Goal: Feedback & Contribution: Leave review/rating

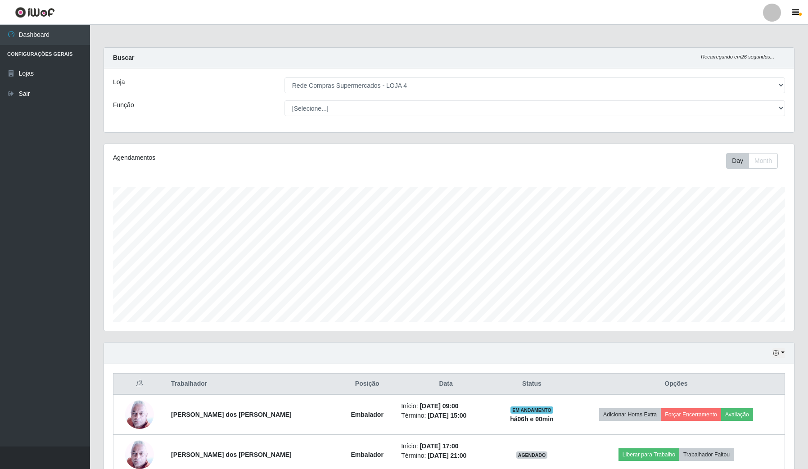
select select "159"
click at [746, 408] on button "Avaliação" at bounding box center [737, 414] width 32 height 13
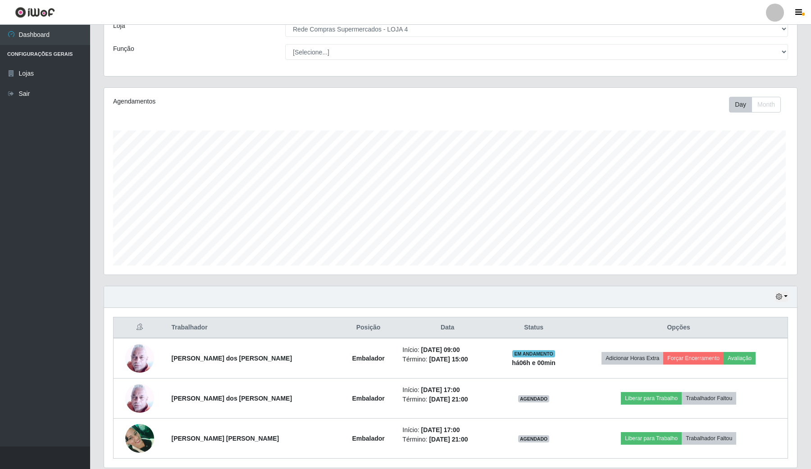
scroll to position [56, 0]
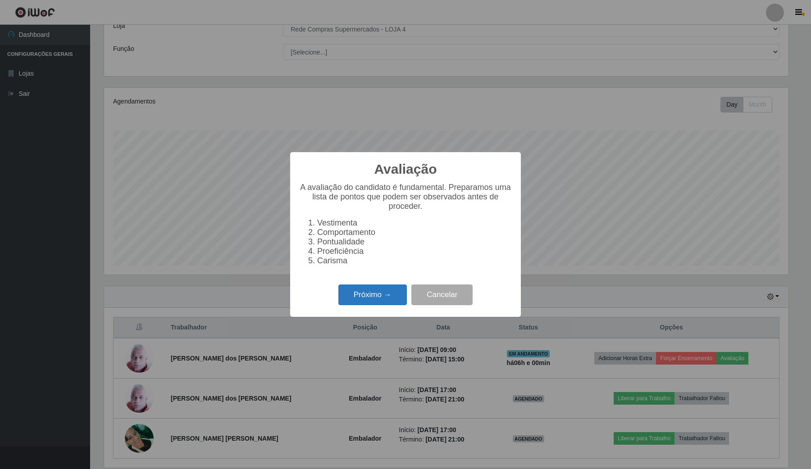
click at [402, 299] on button "Próximo →" at bounding box center [372, 295] width 68 height 21
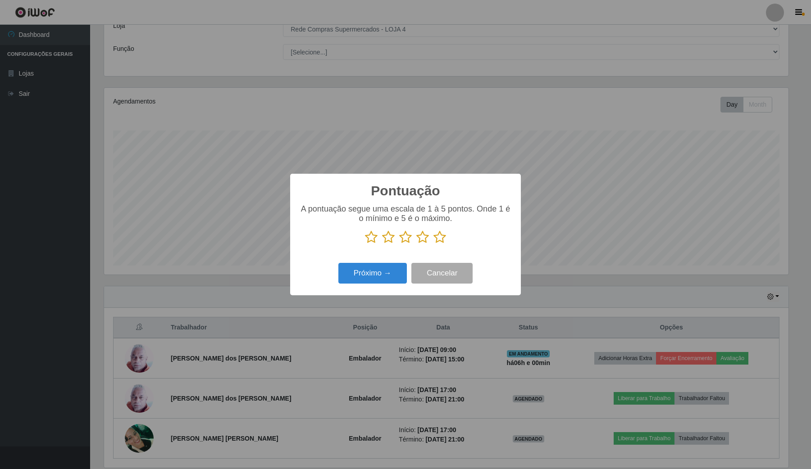
scroll to position [450127, 449630]
click at [440, 240] on icon at bounding box center [439, 238] width 13 height 14
click at [433, 244] on input "radio" at bounding box center [433, 244] width 0 height 0
click at [392, 275] on button "Próximo →" at bounding box center [372, 273] width 68 height 21
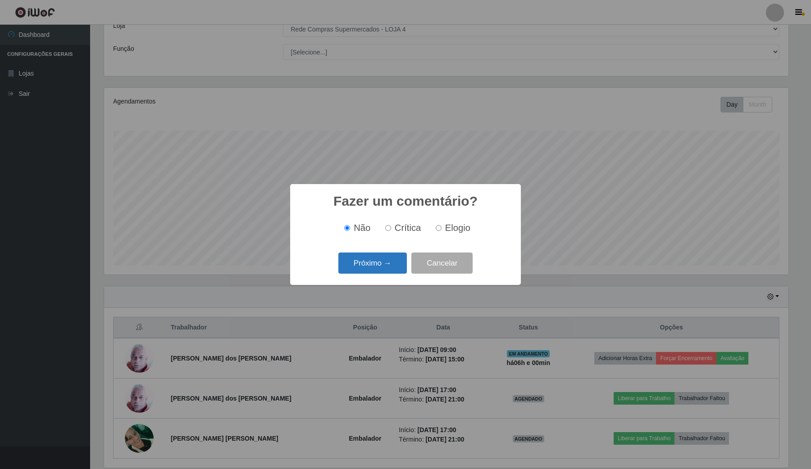
click at [390, 273] on button "Próximo →" at bounding box center [372, 263] width 68 height 21
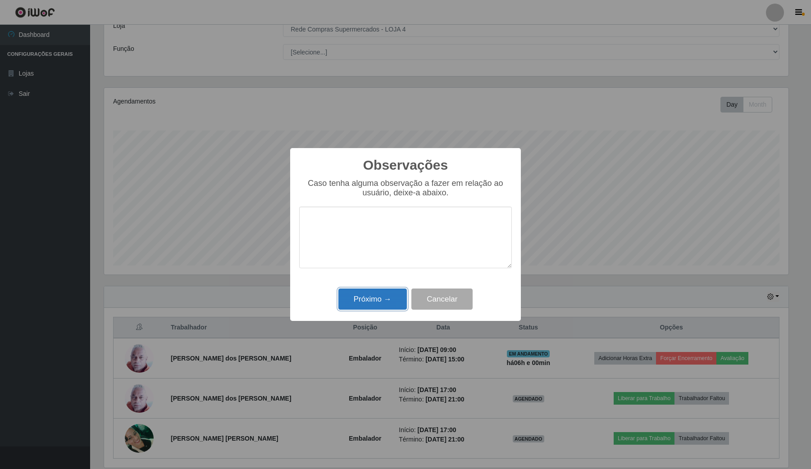
click at [384, 297] on button "Próximo →" at bounding box center [372, 299] width 68 height 21
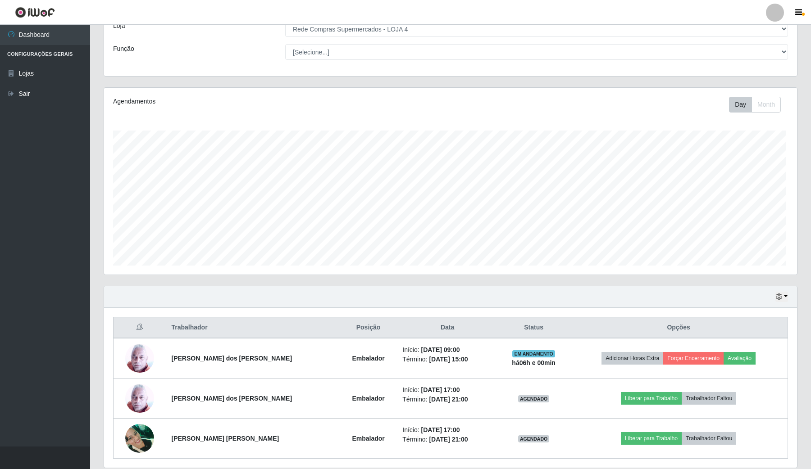
scroll to position [187, 690]
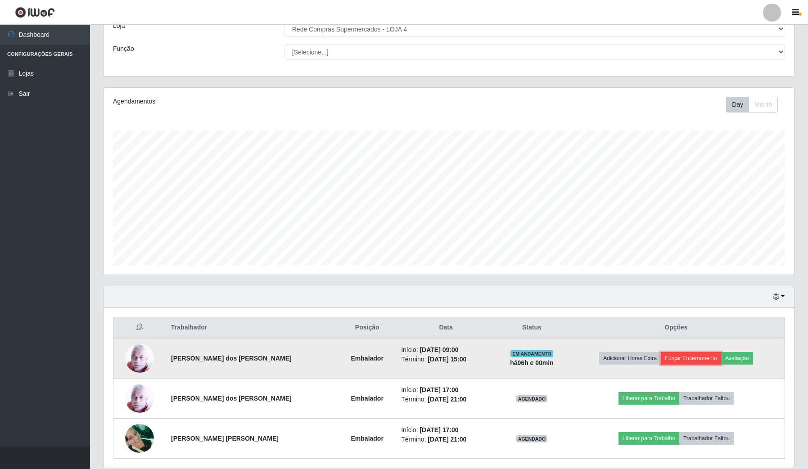
click at [702, 361] on button "Forçar Encerramento" at bounding box center [691, 358] width 60 height 13
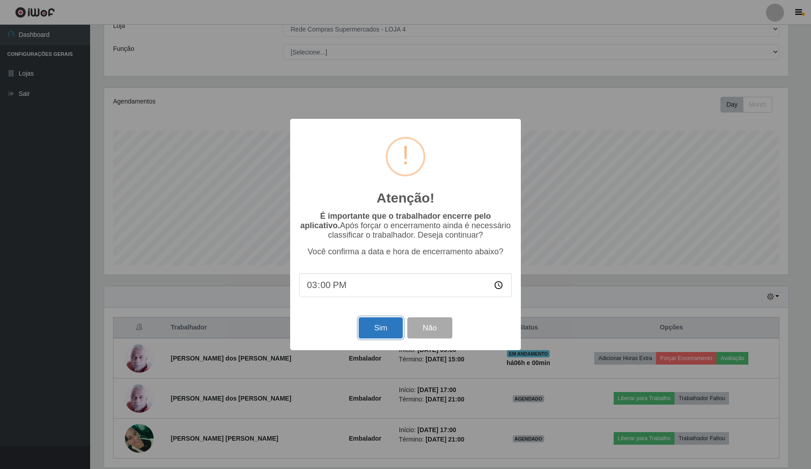
click at [384, 324] on button "Sim" at bounding box center [380, 327] width 44 height 21
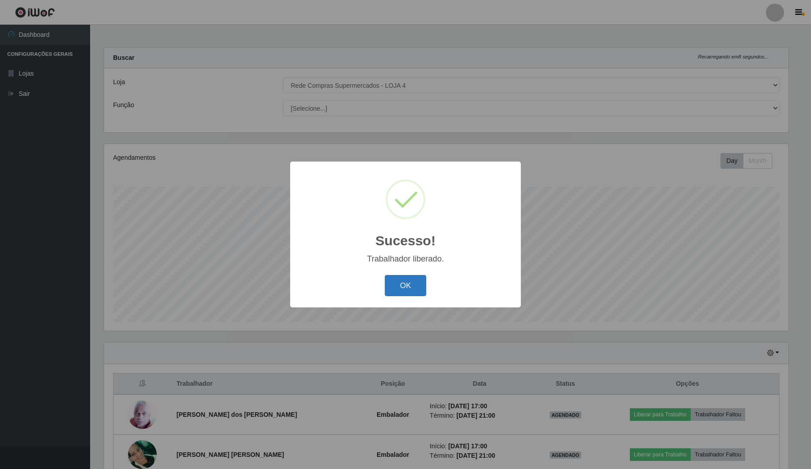
click at [406, 282] on button "OK" at bounding box center [406, 285] width 42 height 21
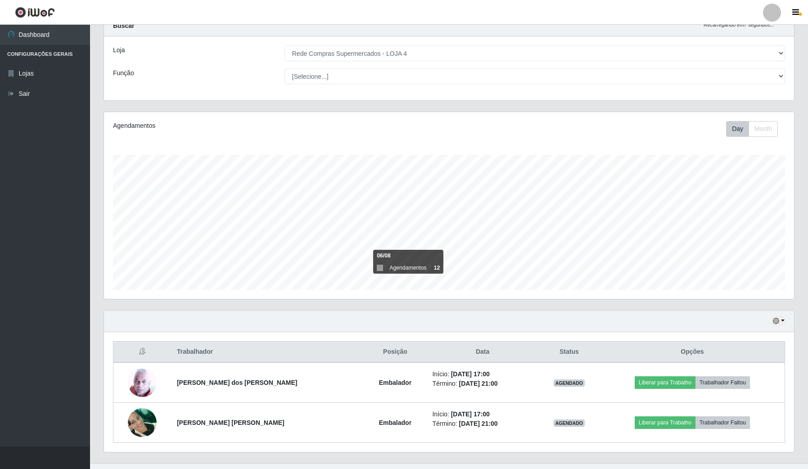
scroll to position [50, 0]
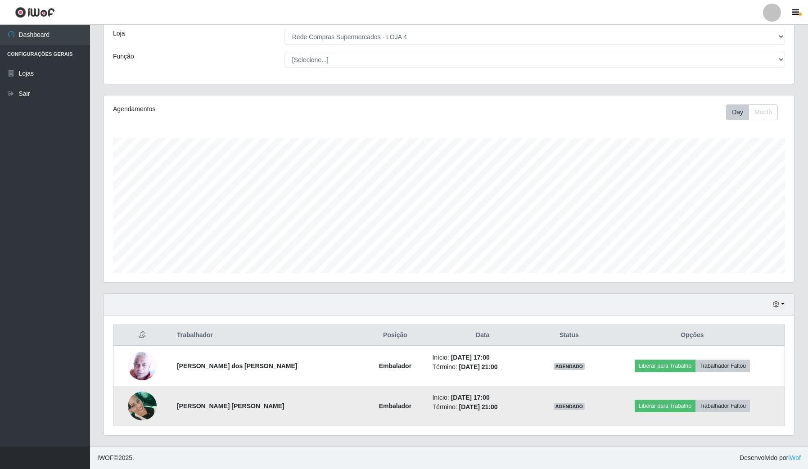
click at [147, 394] on img at bounding box center [142, 406] width 29 height 38
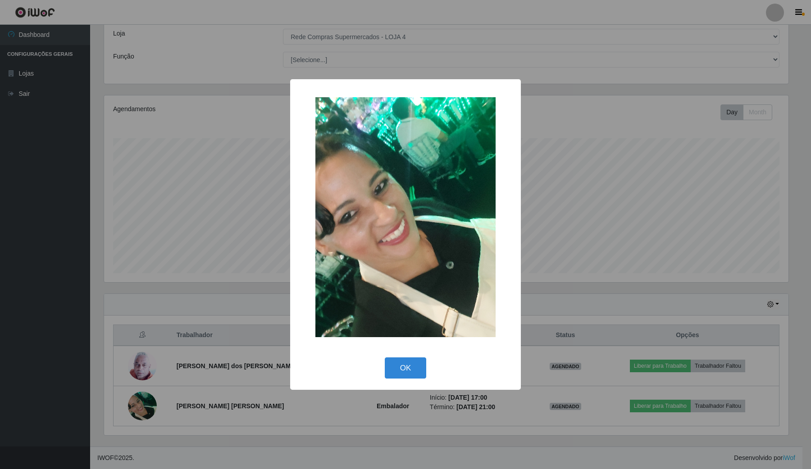
click at [197, 215] on div "× OK Cancel" at bounding box center [405, 234] width 811 height 469
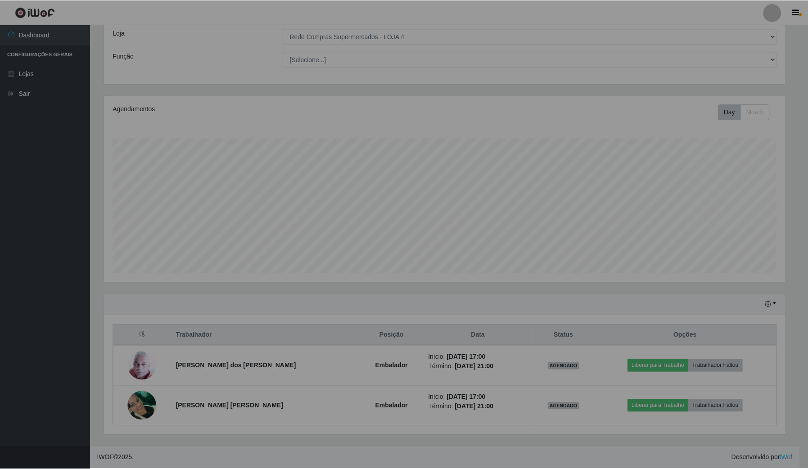
scroll to position [187, 690]
